Goal: Task Accomplishment & Management: Use online tool/utility

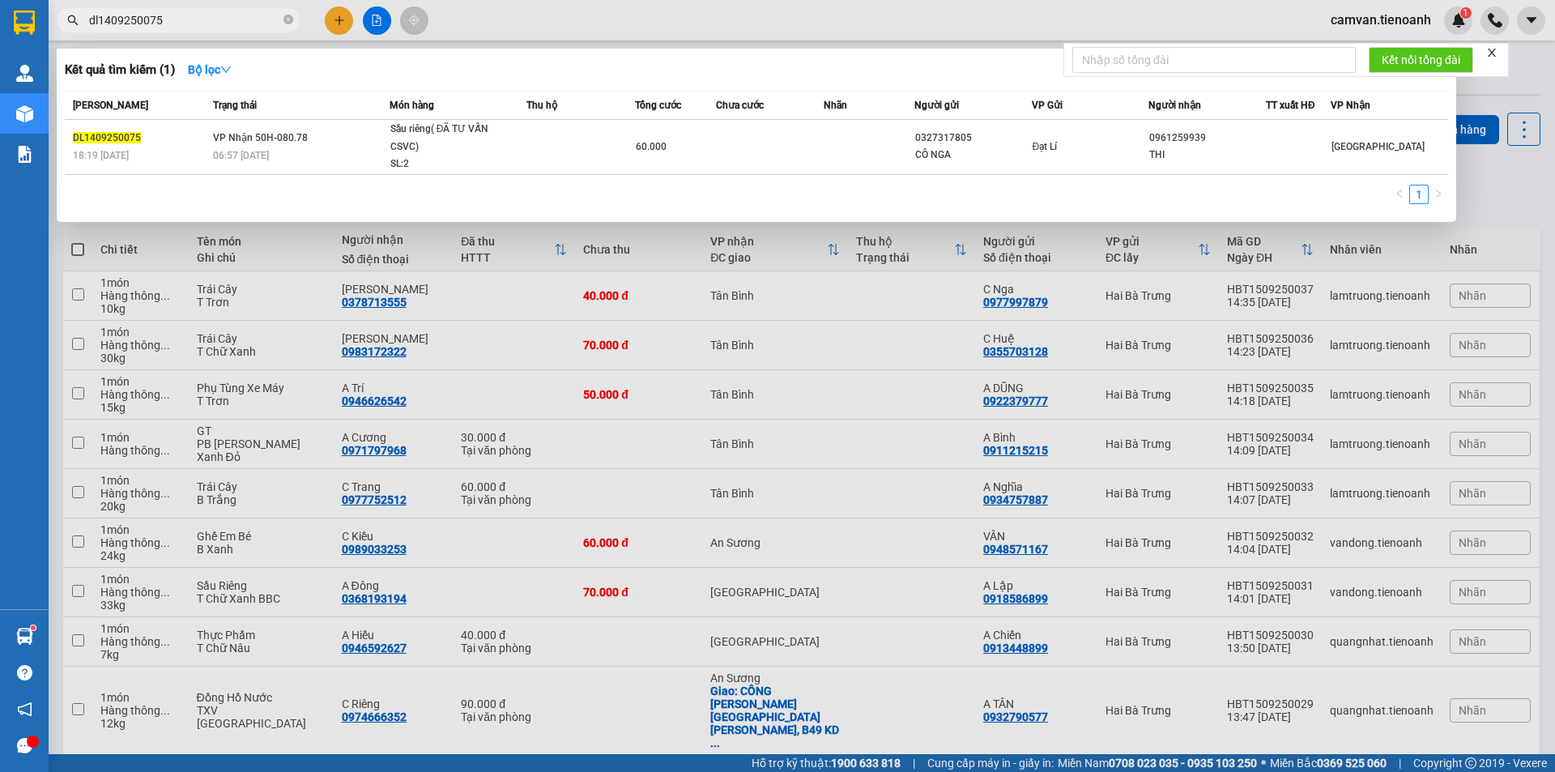
click at [199, 22] on input "dl1409250075" at bounding box center [184, 20] width 191 height 18
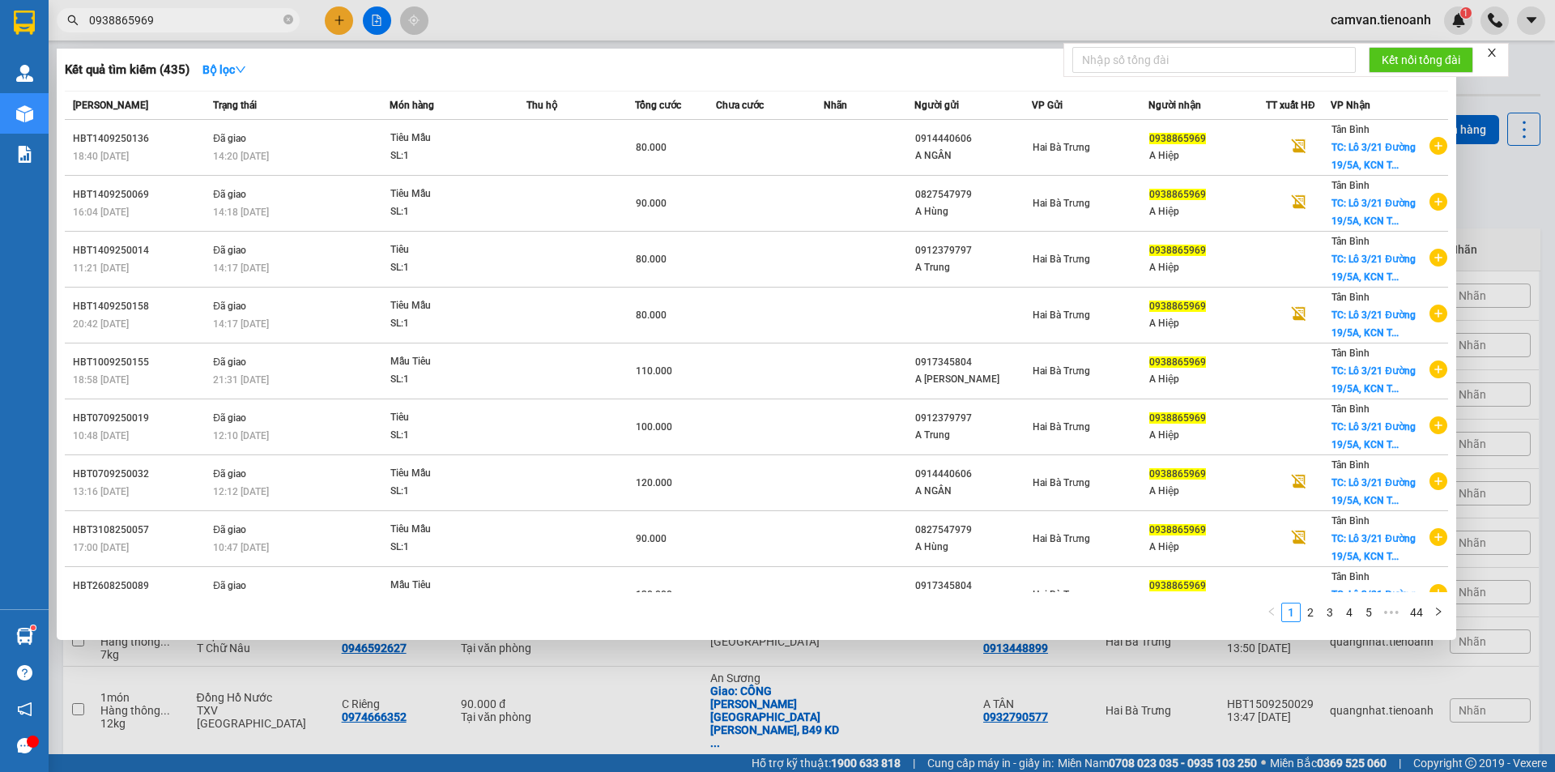
click at [703, 20] on div at bounding box center [777, 386] width 1555 height 772
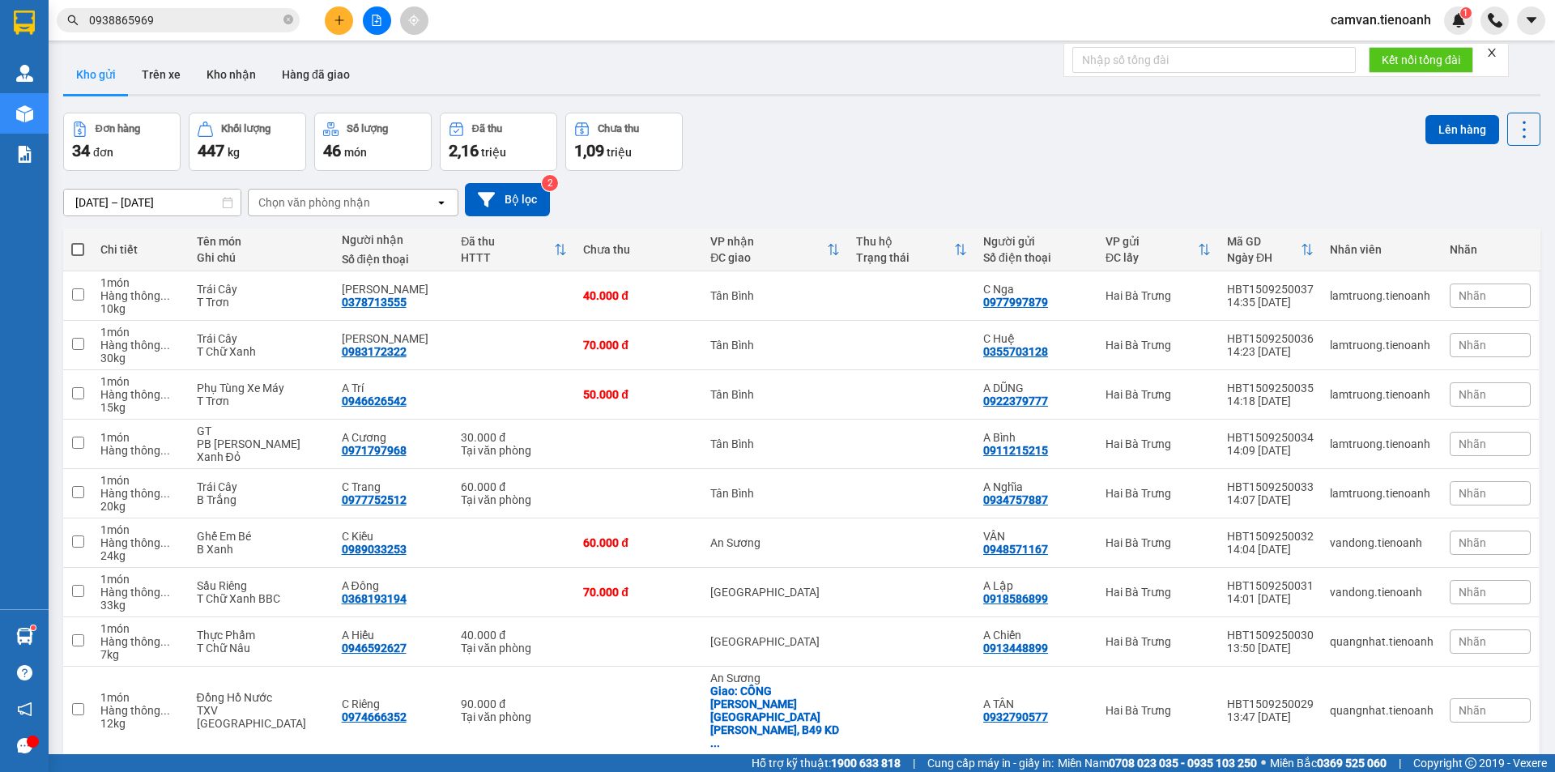
click at [239, 23] on input "0938865969" at bounding box center [184, 20] width 191 height 18
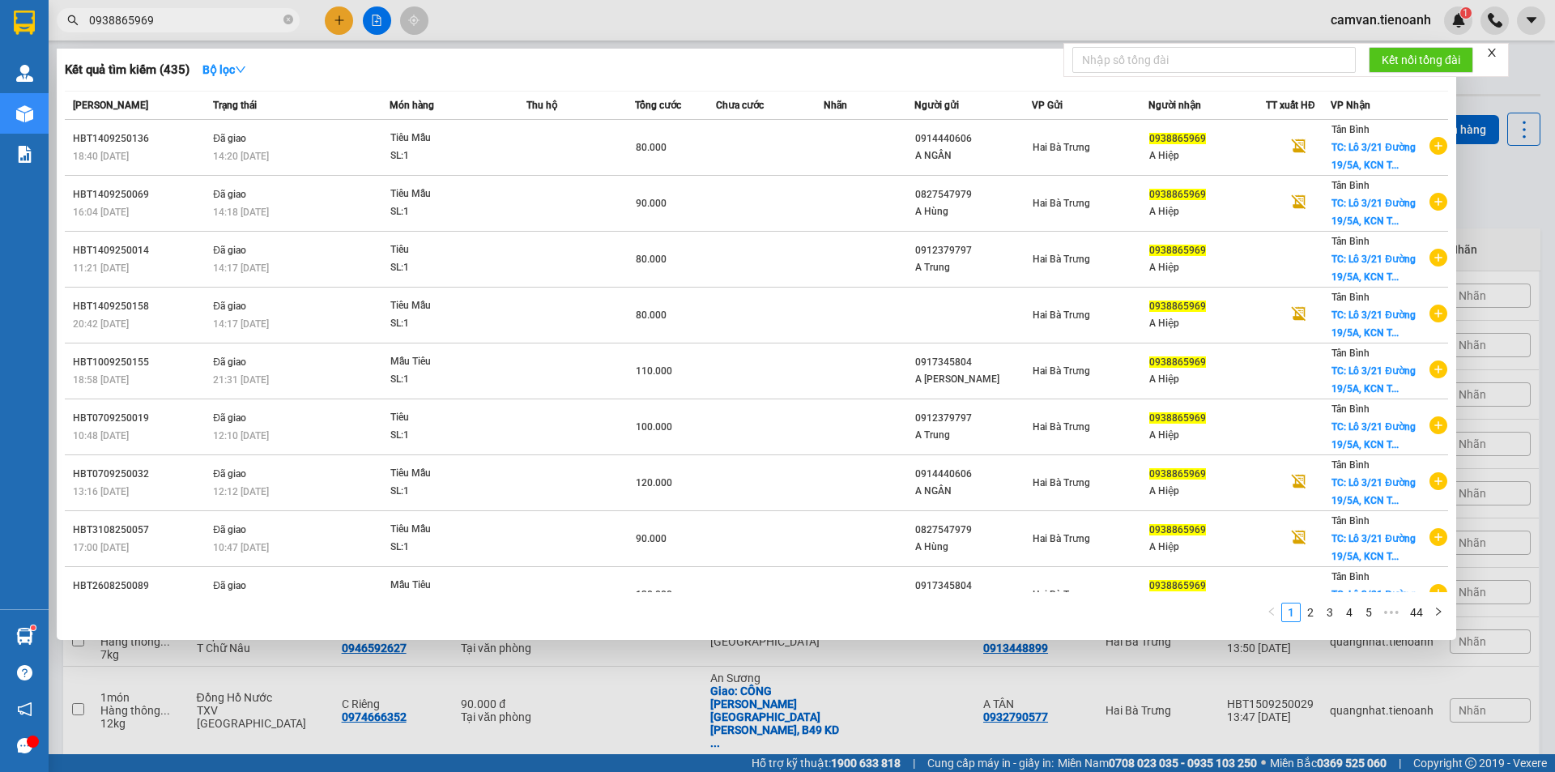
click at [197, 25] on input "0938865969" at bounding box center [184, 20] width 191 height 18
paste input "08719861"
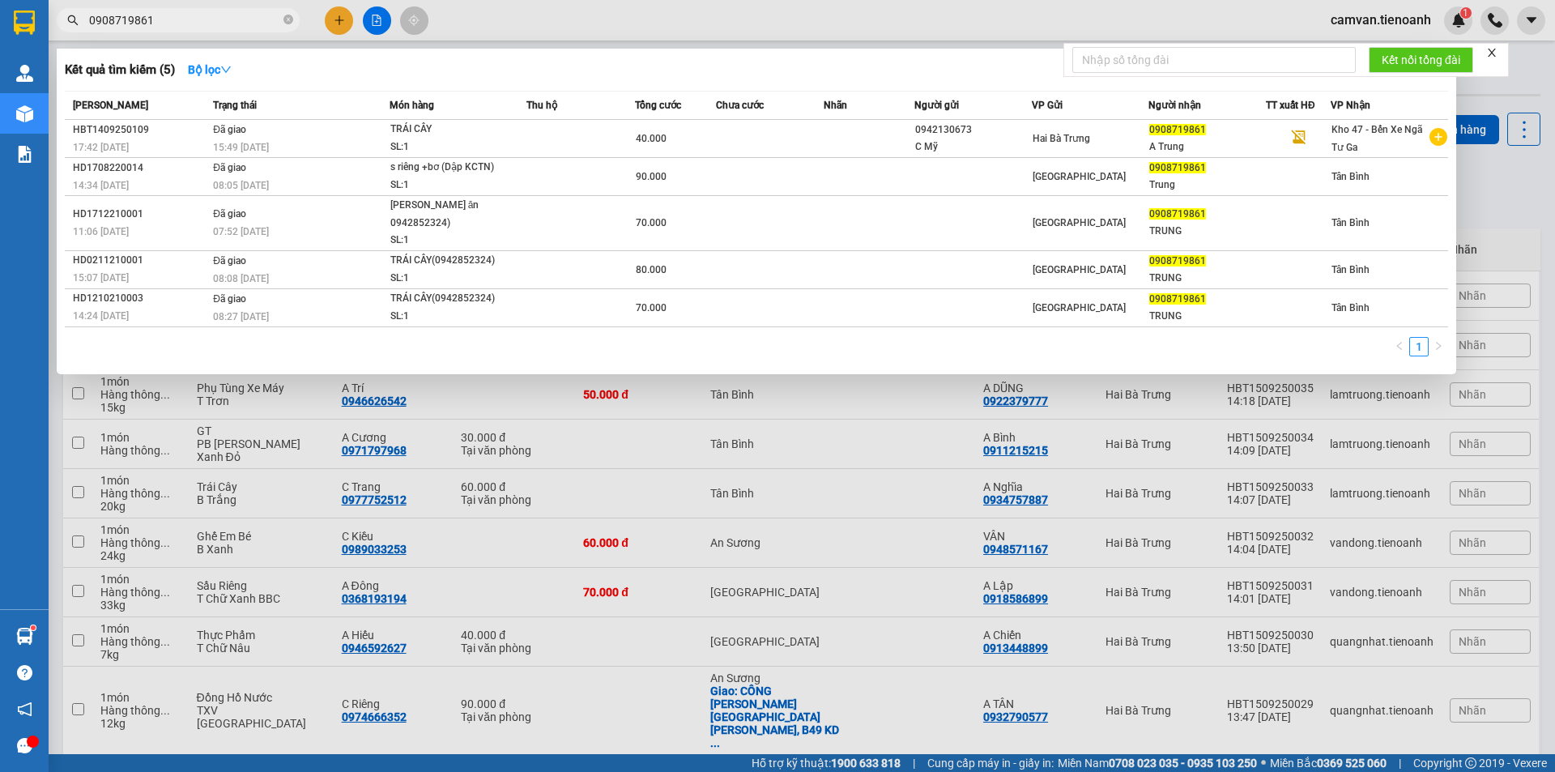
type input "0908719861"
